Goal: Task Accomplishment & Management: Manage account settings

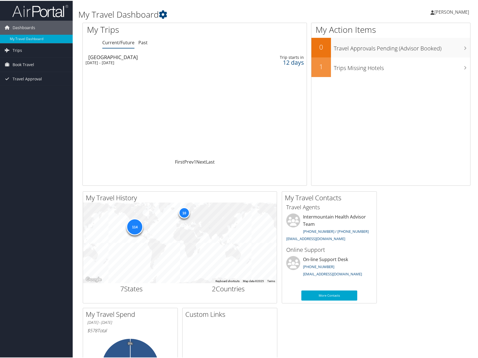
click at [101, 59] on div "[DATE] - [DATE]" at bounding box center [157, 61] width 142 height 5
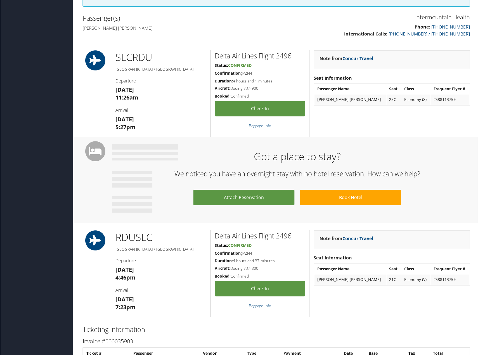
scroll to position [187, 0]
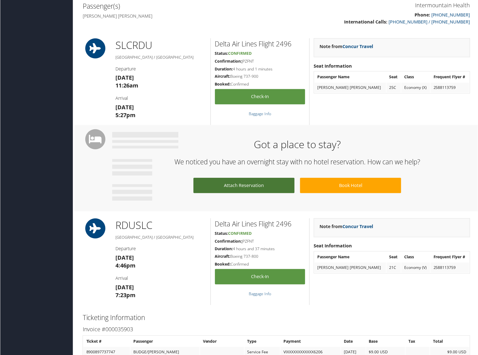
click at [249, 185] on link "Attach Reservation" at bounding box center [244, 185] width 101 height 15
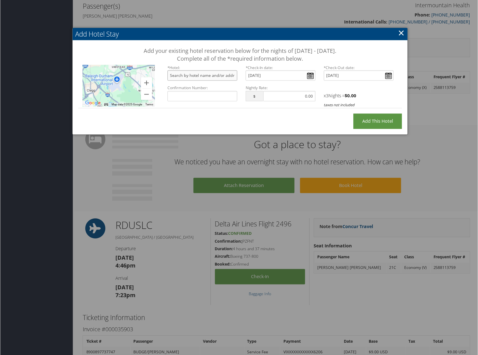
click at [176, 74] on input "text" at bounding box center [203, 76] width 70 height 10
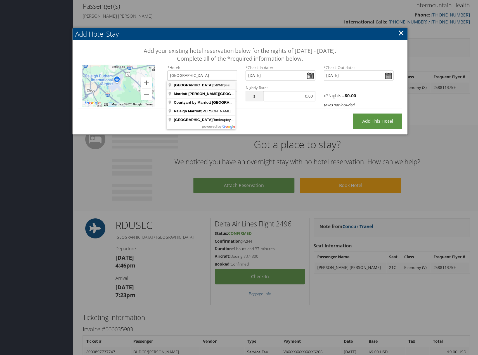
type input "Raleigh Marriott City Center, Fayetteville Street, Raleigh, NC, USA"
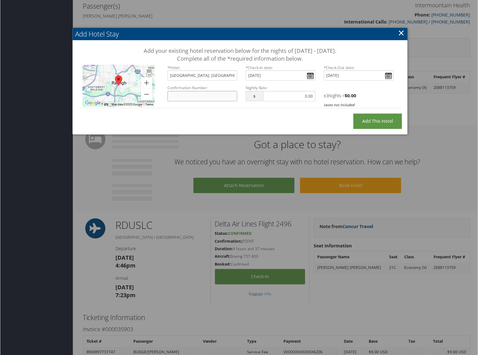
click at [201, 98] on input "Confirmation Number:" at bounding box center [203, 96] width 70 height 10
drag, startPoint x: 202, startPoint y: 97, endPoint x: 165, endPoint y: 94, distance: 37.6
click at [165, 94] on div "Confirmation Number: 77695525" at bounding box center [202, 95] width 78 height 20
type input "77695521"
click at [292, 99] on input "text" at bounding box center [290, 96] width 53 height 10
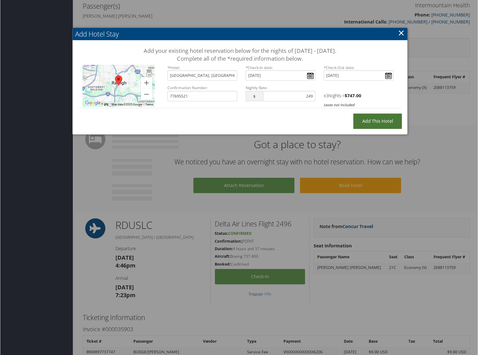
type input "249.00"
click at [367, 121] on input "Add this Hotel" at bounding box center [378, 121] width 49 height 15
type input "Processing..."
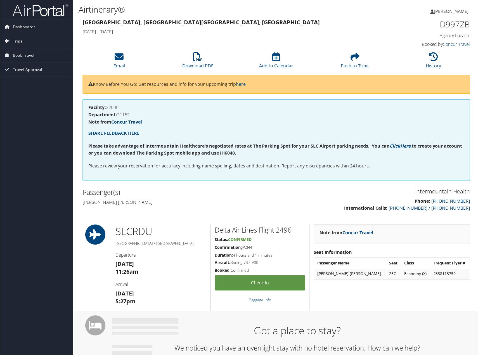
click at [19, 42] on span "Trips" at bounding box center [18, 41] width 10 height 14
click at [21, 52] on link "Current/Future Trips" at bounding box center [36, 52] width 73 height 8
